Goal: Information Seeking & Learning: Check status

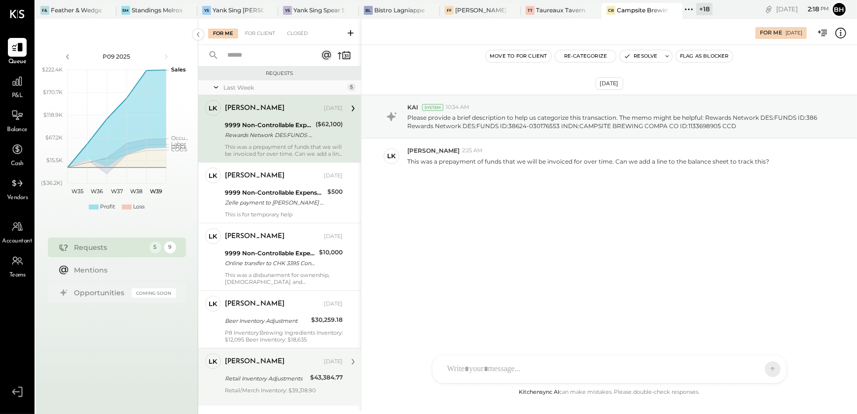
click at [260, 383] on div "Retail Inventory Adjustments" at bounding box center [266, 379] width 82 height 12
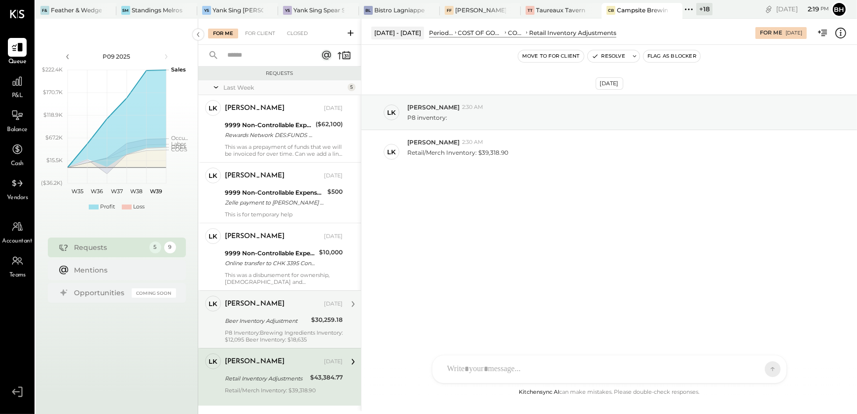
click at [267, 329] on div "P8 Inventory:Brewing Ingredients Inventory: $12,095 Beer Inventory: $18,635" at bounding box center [284, 336] width 118 height 14
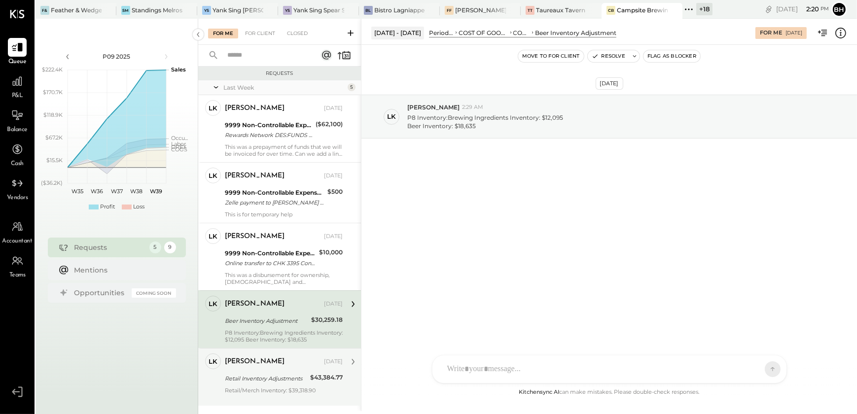
click at [260, 374] on div "Retail Inventory Adjustments" at bounding box center [266, 379] width 82 height 10
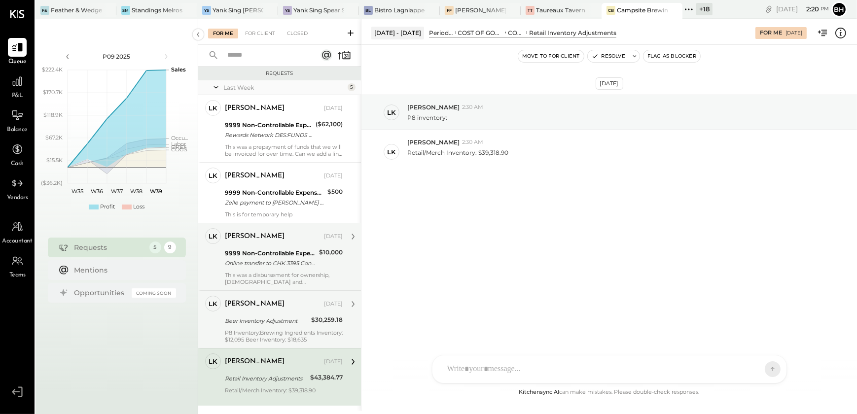
click at [275, 269] on div "[PERSON_NAME] [DATE] 9999 Non-Controllable Expenses:Other Income and Expenses:T…" at bounding box center [284, 256] width 118 height 57
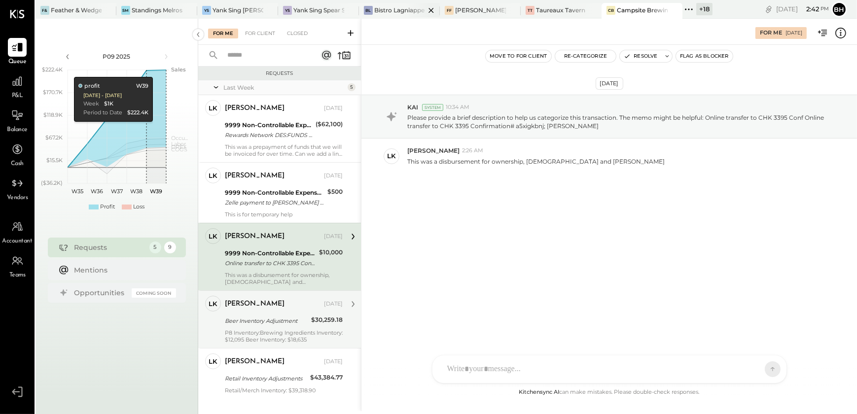
click at [382, 7] on div "Bistro Lagniappe" at bounding box center [399, 10] width 50 height 8
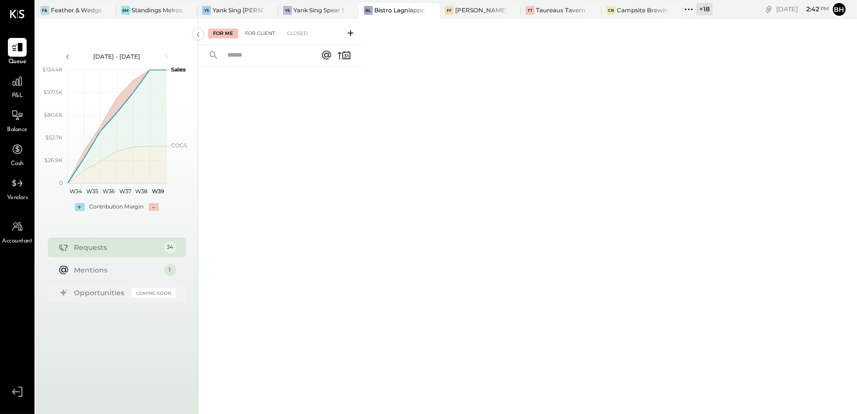
click at [266, 36] on div "For Client" at bounding box center [260, 34] width 40 height 10
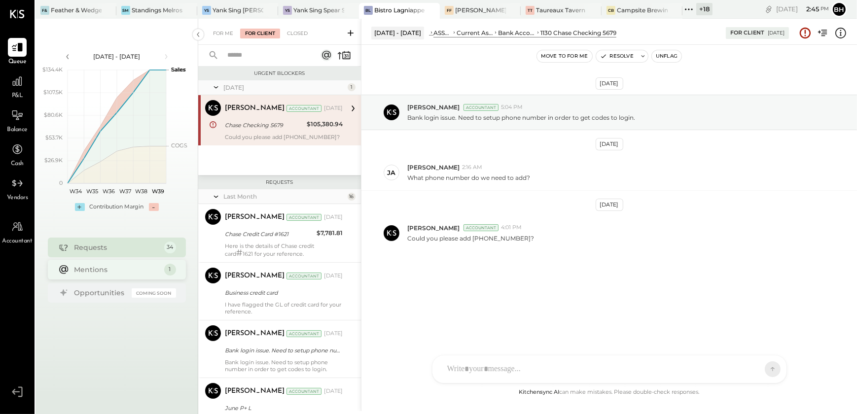
click at [108, 272] on div "Mentions" at bounding box center [116, 270] width 85 height 10
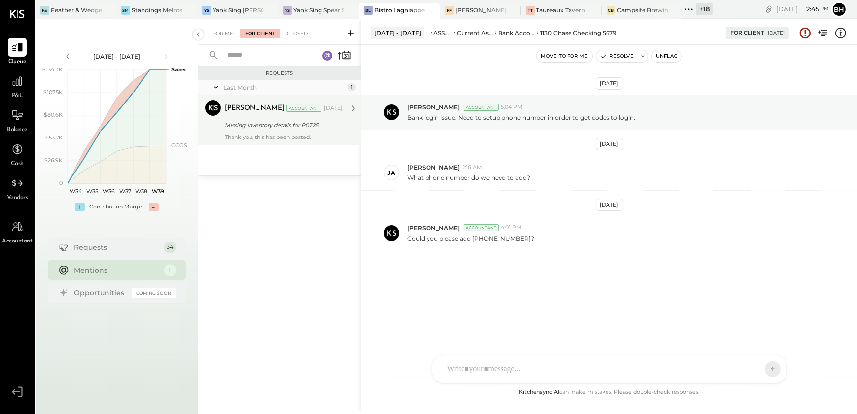
click at [273, 133] on div "[PERSON_NAME] Accountant [DATE] Missing inventory details for P07.25 Thank you,…" at bounding box center [284, 120] width 118 height 40
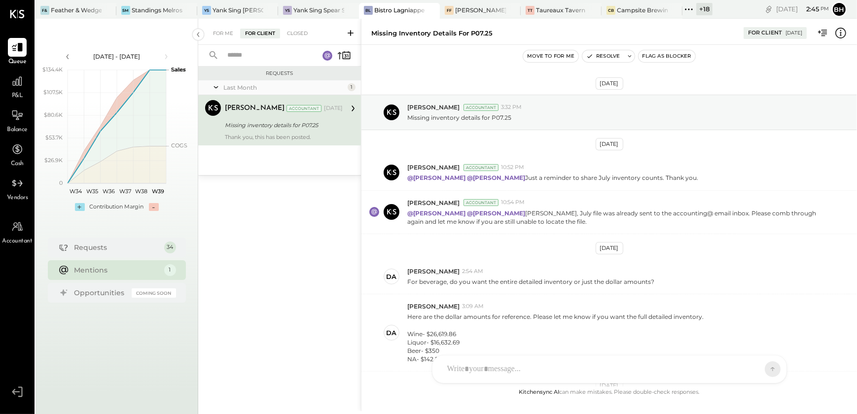
scroll to position [124, 0]
